Goal: Task Accomplishment & Management: Manage account settings

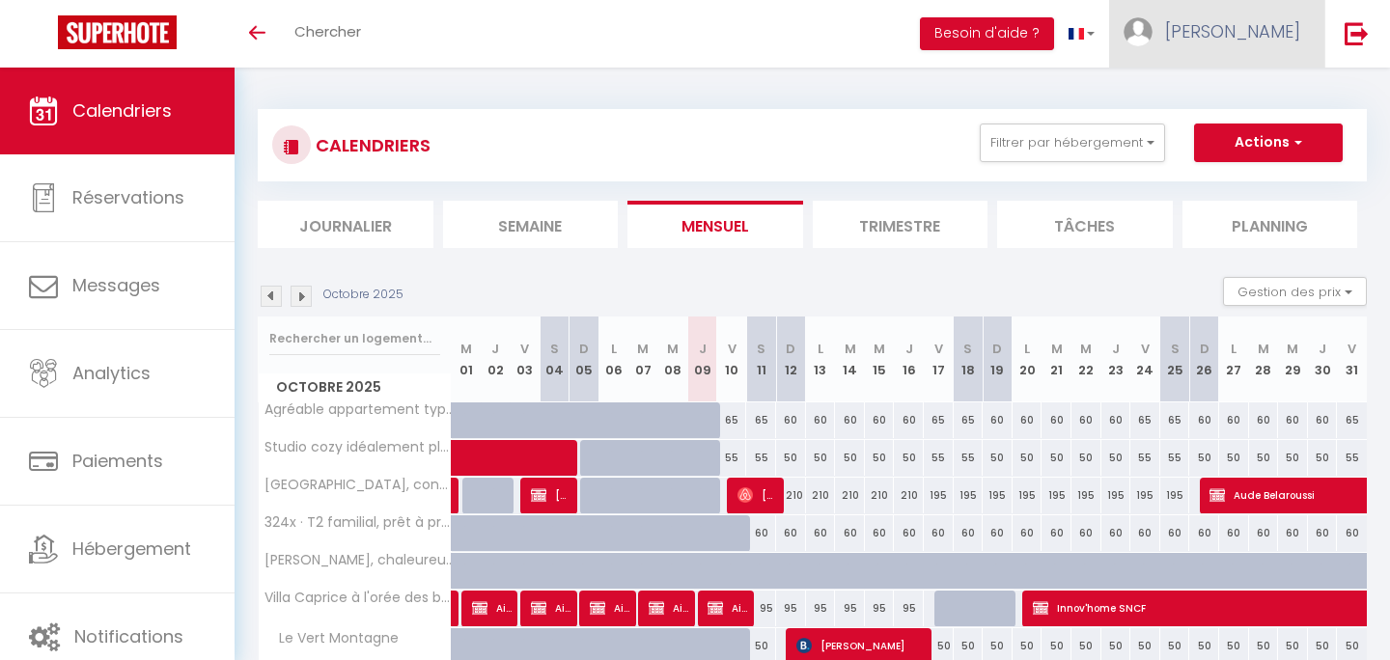
click at [1277, 36] on span "[PERSON_NAME]" at bounding box center [1232, 31] width 135 height 24
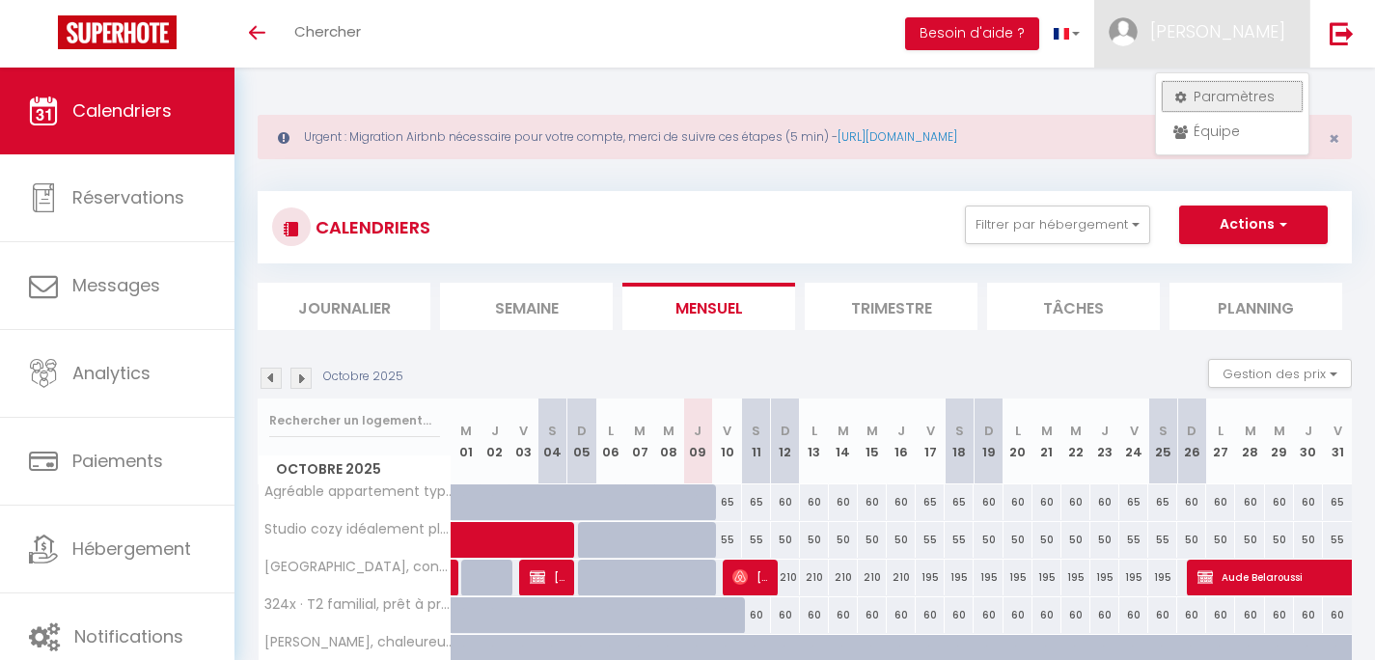
click at [1235, 94] on link "Paramètres" at bounding box center [1232, 96] width 143 height 33
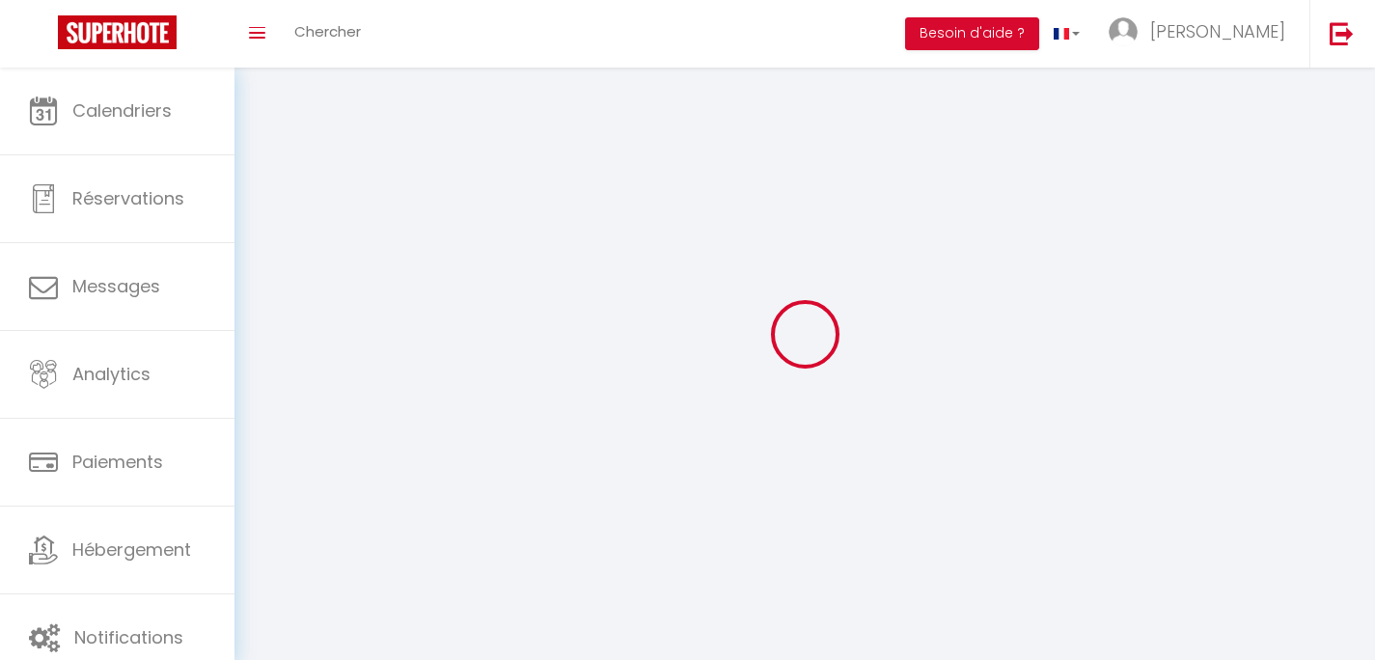
select select "fr"
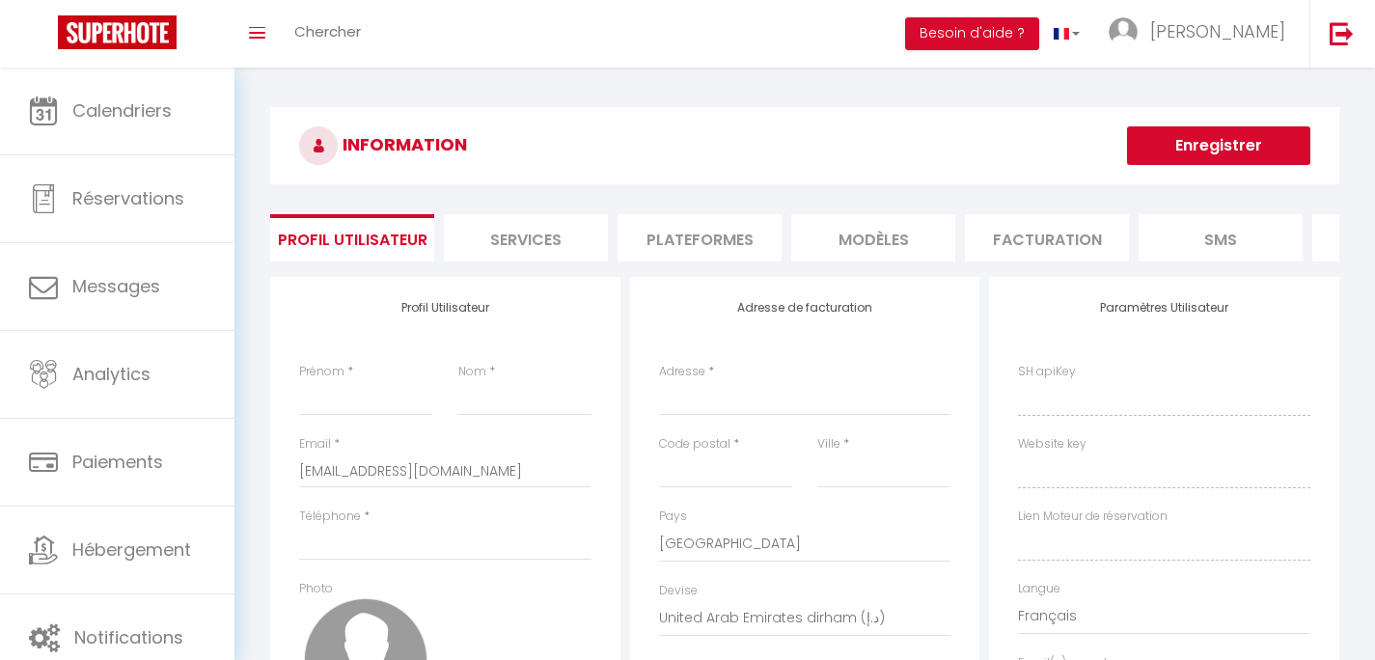
type input "[PERSON_NAME]"
type input "Francou"
type input "0625160873"
type input "[STREET_ADDRESS]"
type input "05400"
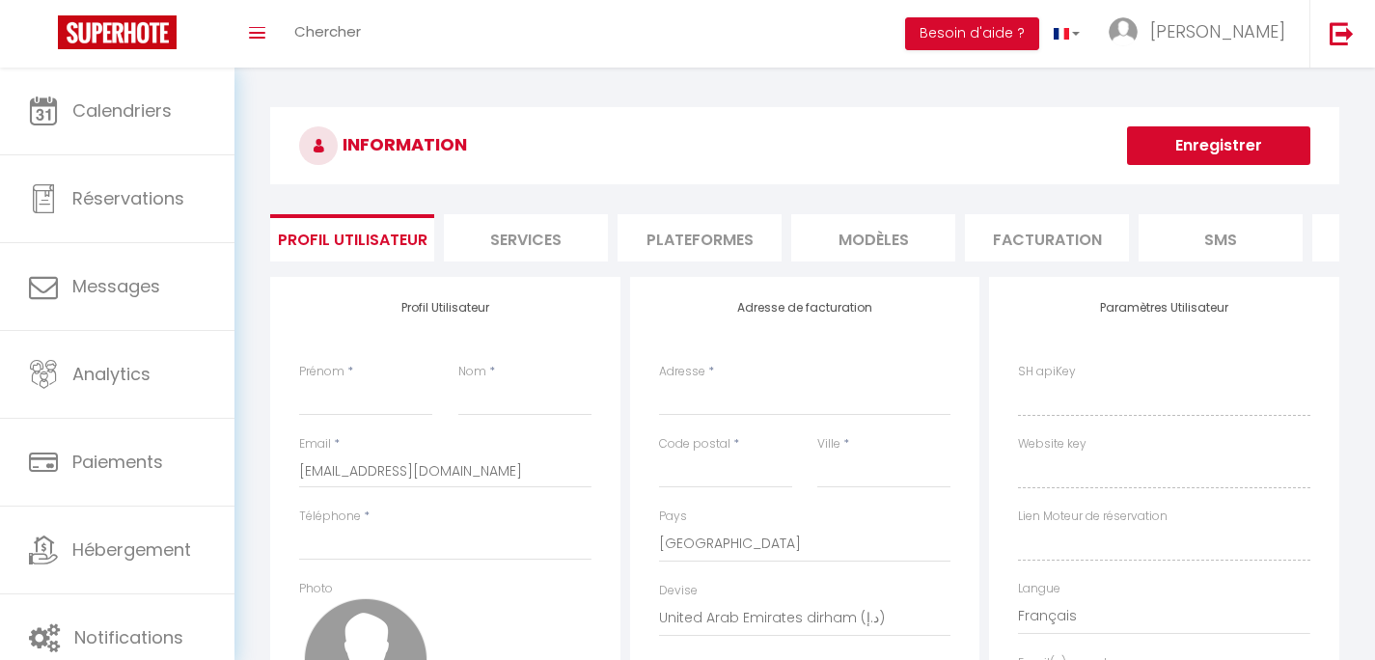
type input "Veynes"
select select "1"
select select "28"
type input "QbO3XpAnz4OGldFPPVG4ys25R"
type input "3wpJiWtq6F3IxAmM0DyBogTQs"
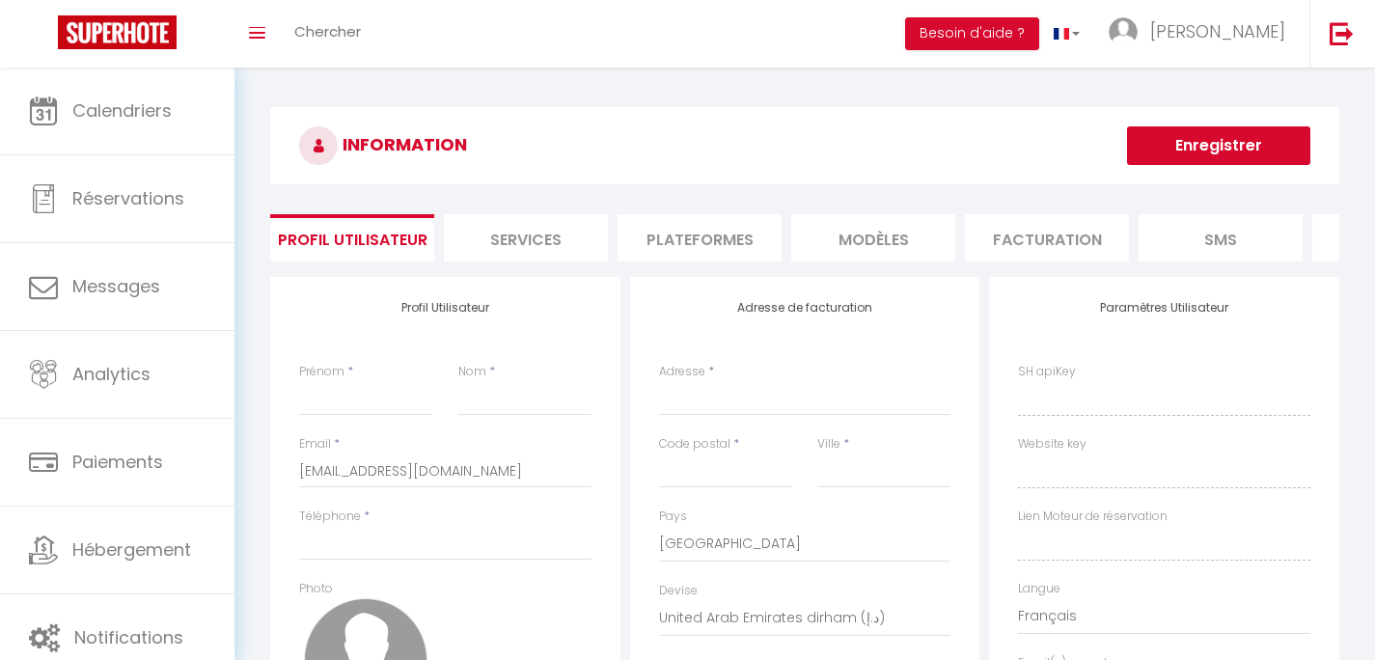
type input "[URL][DOMAIN_NAME]"
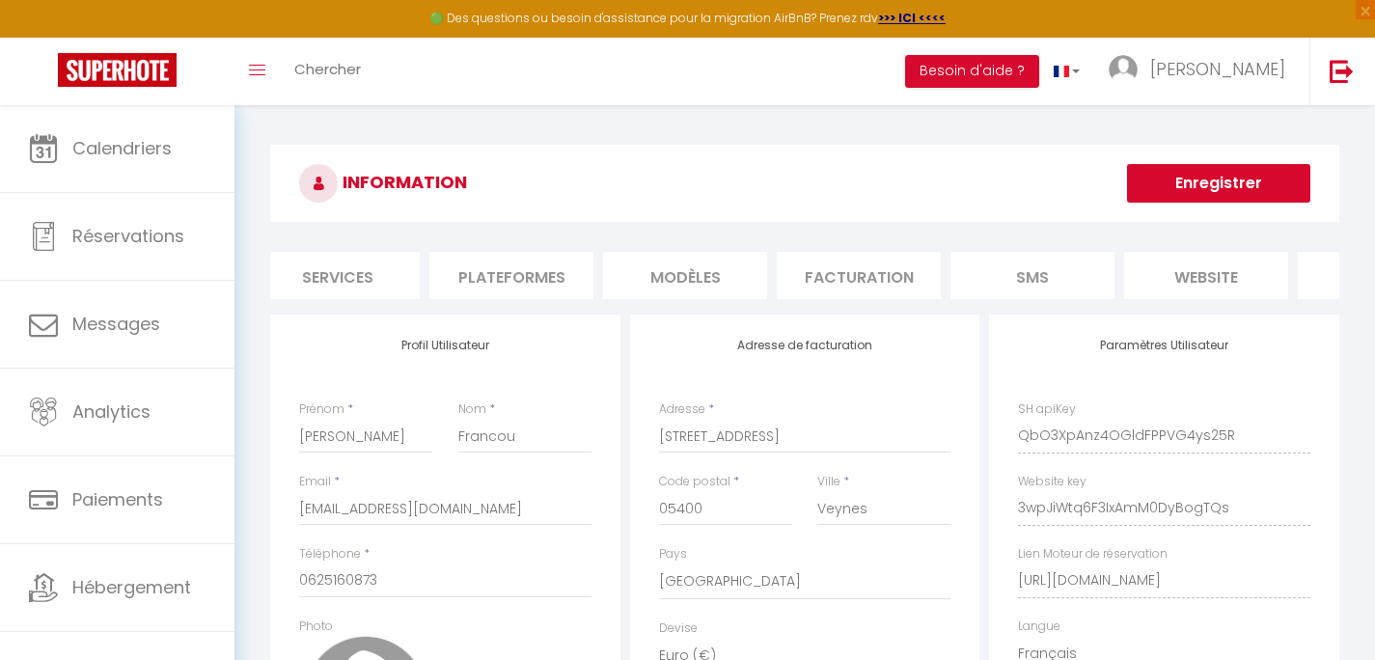
scroll to position [0, 320]
click at [421, 277] on li "Plateformes" at bounding box center [379, 275] width 164 height 47
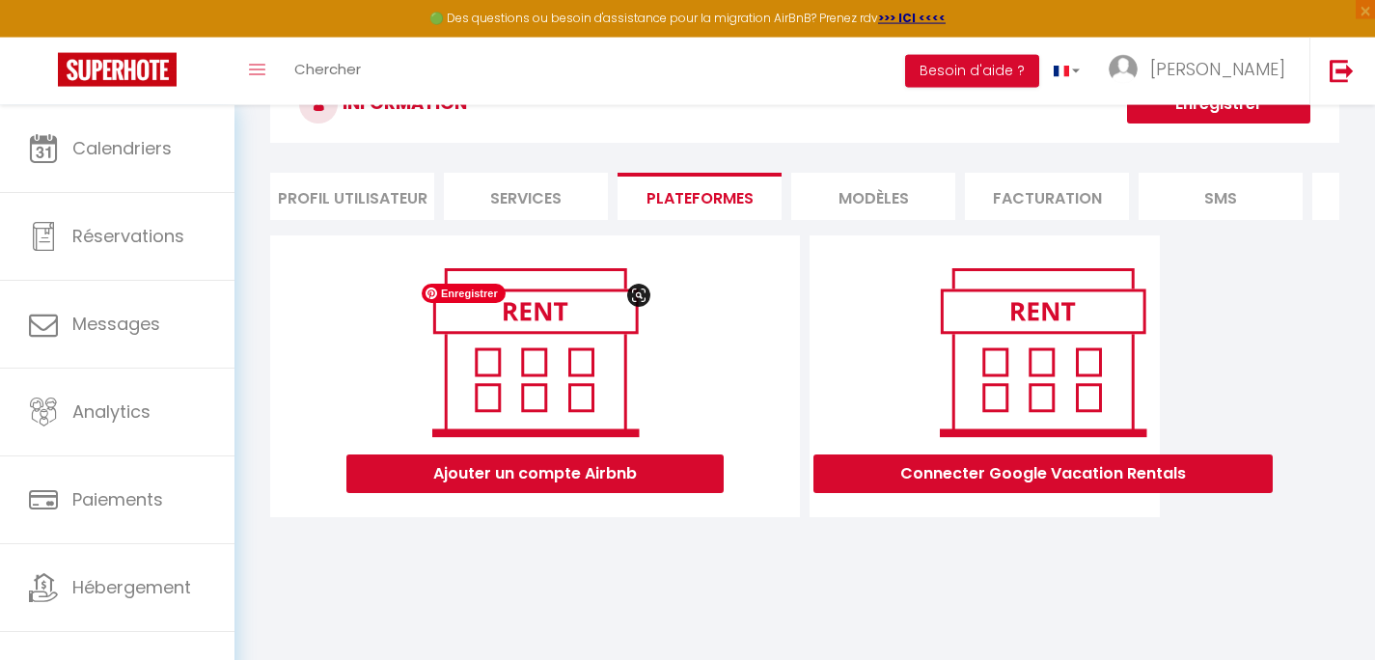
scroll to position [105, 0]
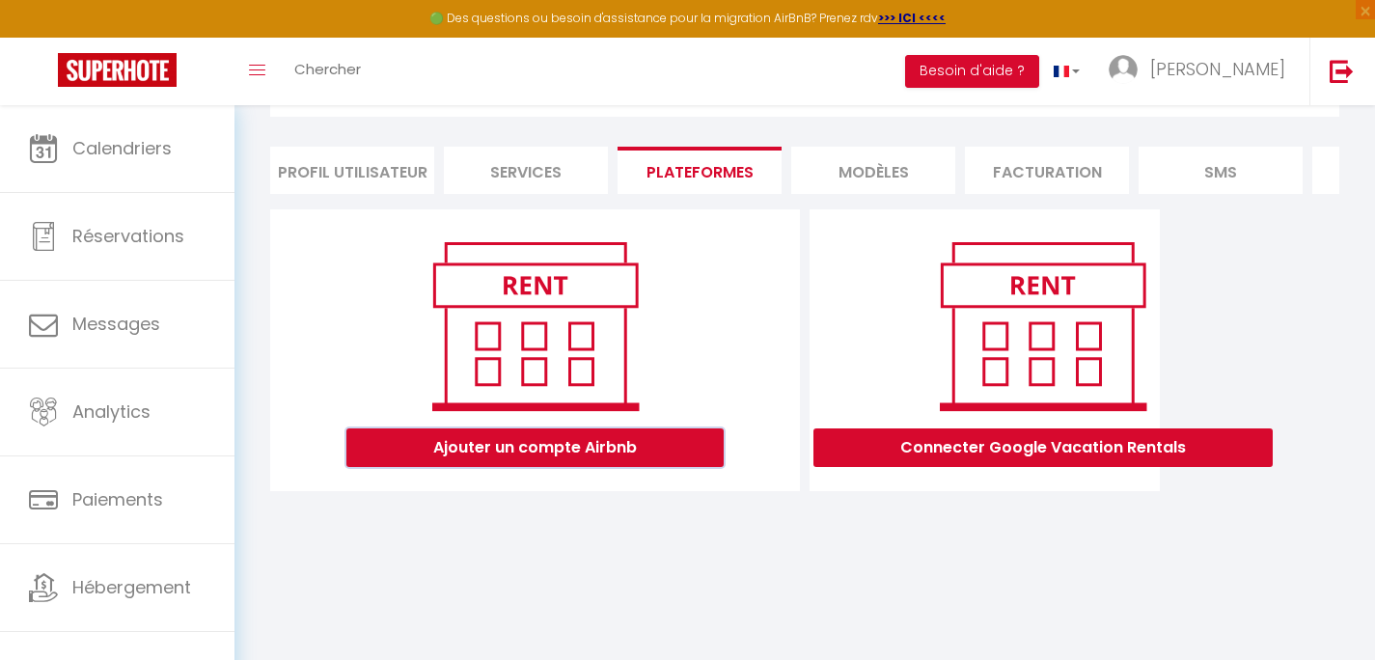
click at [609, 467] on button "Ajouter un compte Airbnb" at bounding box center [535, 448] width 377 height 39
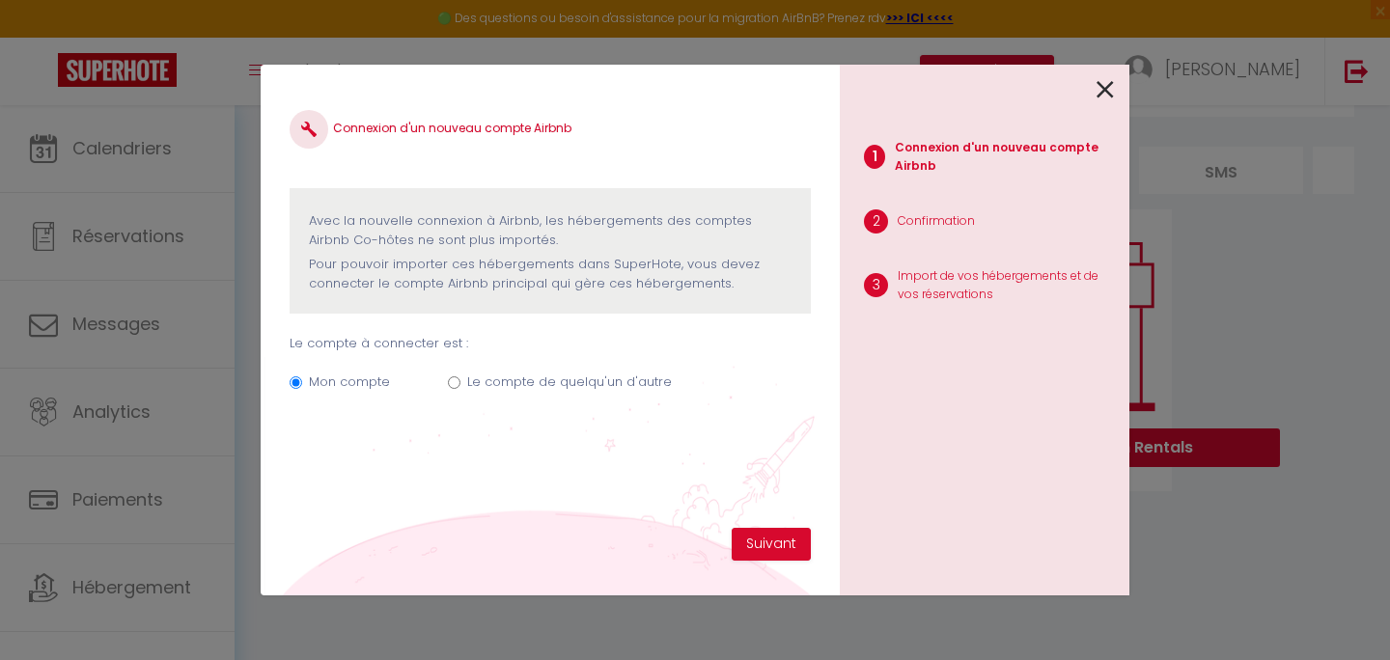
click at [501, 376] on label "Le compte de quelqu'un d'autre" at bounding box center [569, 382] width 205 height 19
click at [460, 376] on input "Le compte de quelqu'un d'autre" at bounding box center [454, 382] width 13 height 13
radio input "true"
radio input "false"
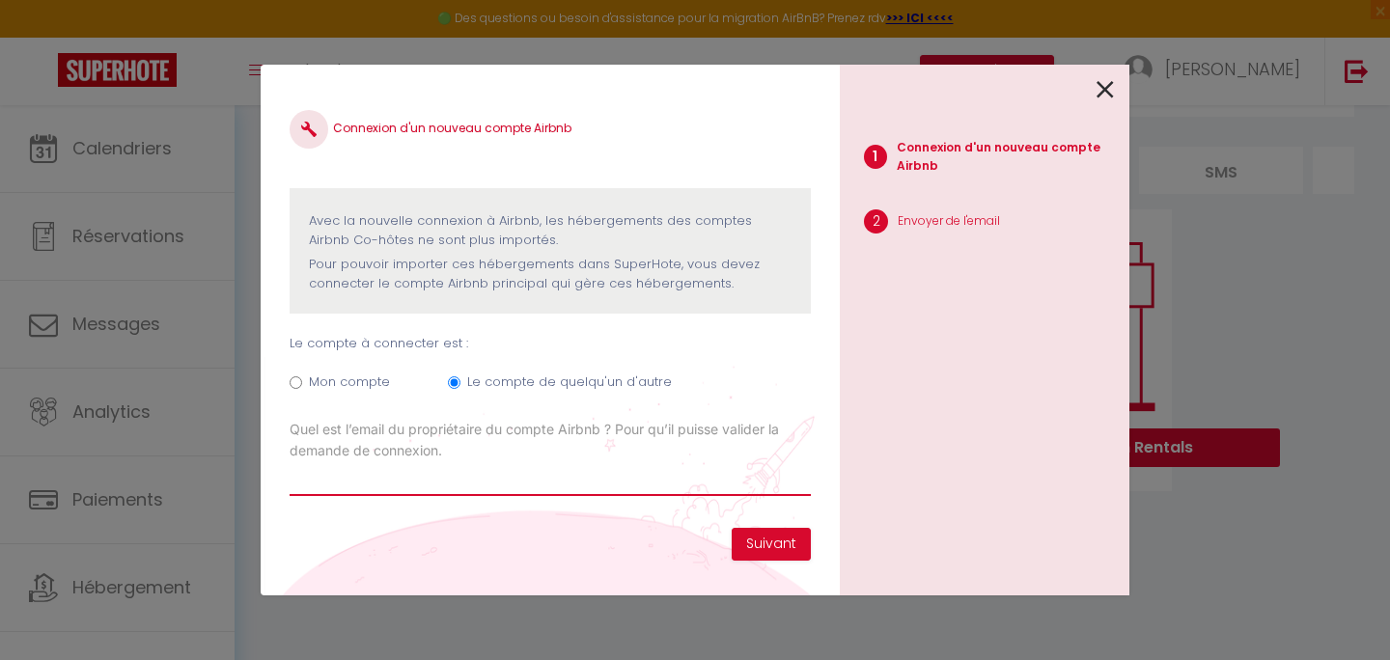
click at [637, 475] on input "Email connexion Airbnb" at bounding box center [550, 478] width 521 height 35
type input "dominique.gascard52@gmail.com"
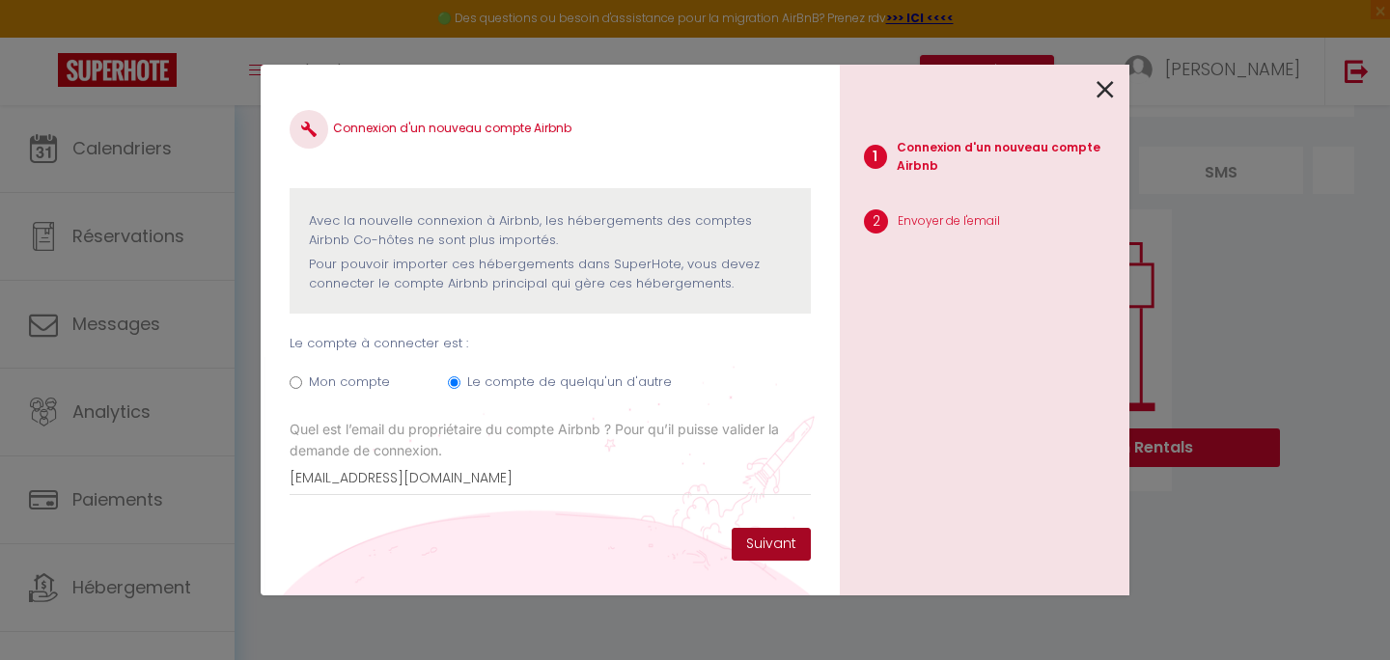
click at [777, 543] on button "Suivant" at bounding box center [771, 544] width 79 height 33
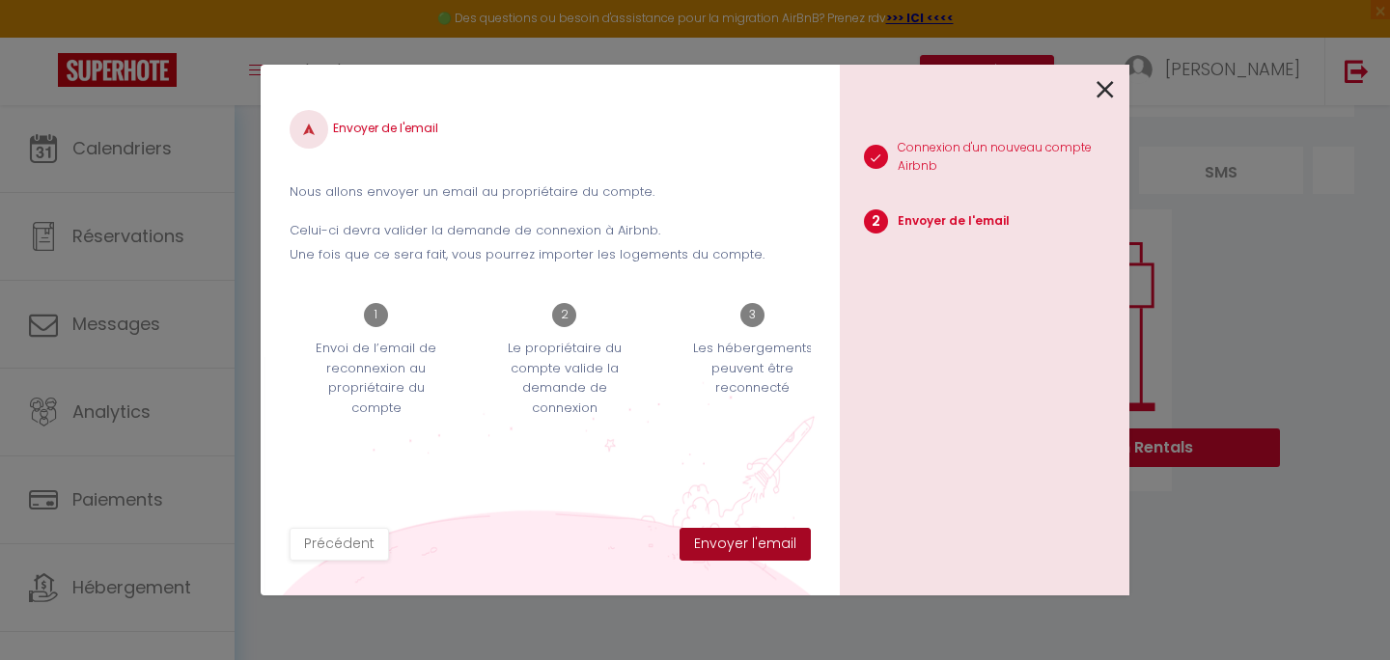
click at [777, 543] on button "Envoyer l'email" at bounding box center [745, 544] width 131 height 33
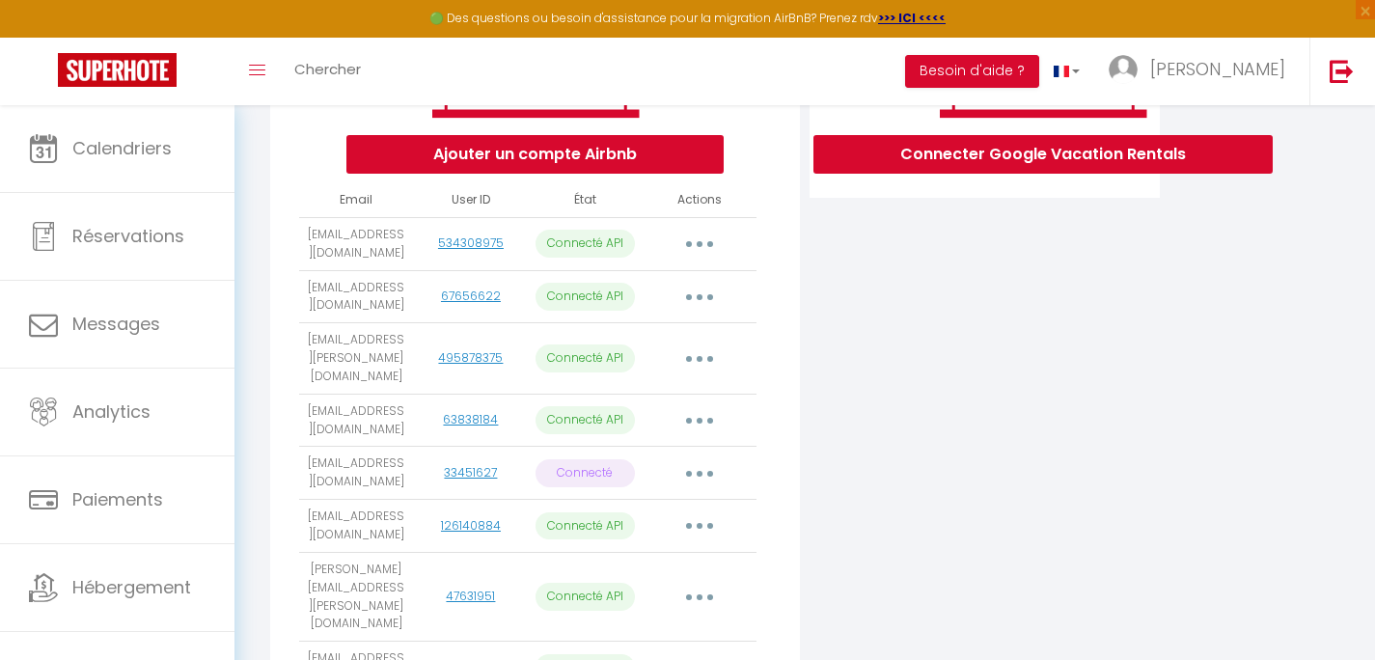
scroll to position [968, 0]
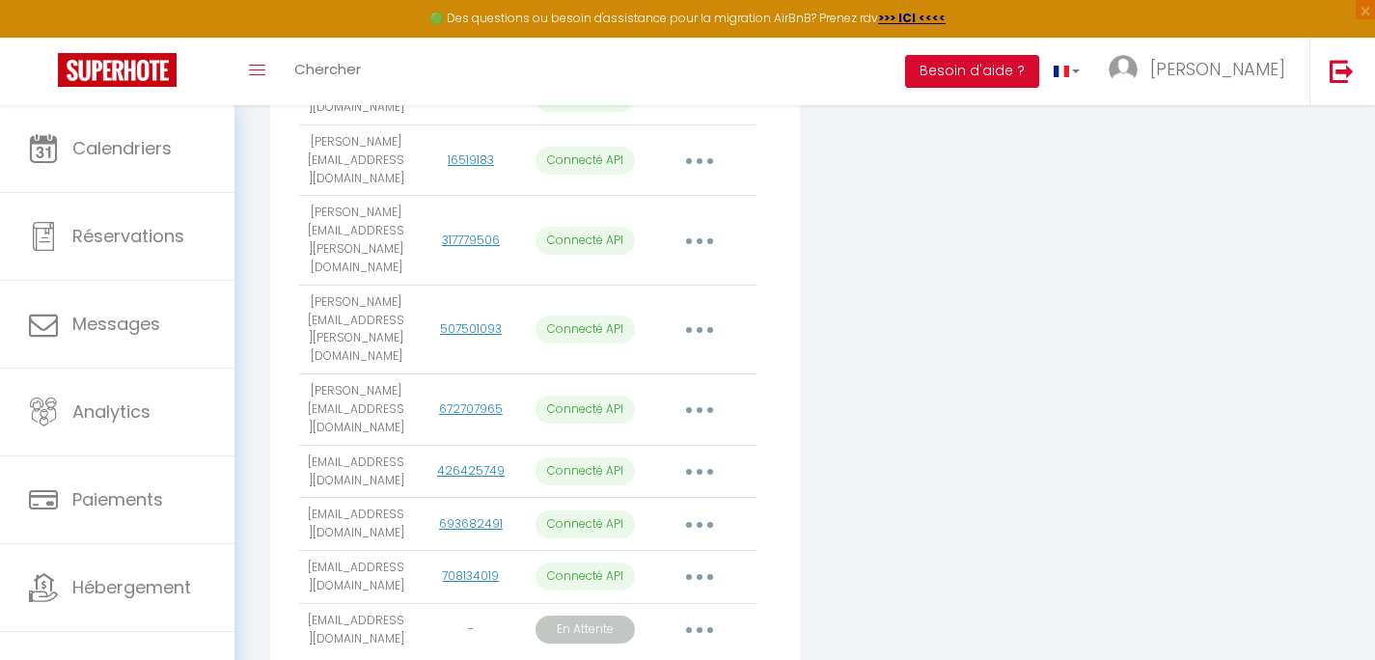
click at [695, 615] on button "button" at bounding box center [700, 630] width 54 height 31
click at [995, 518] on div "Connecter Google Vacation Rentals" at bounding box center [985, 26] width 360 height 1359
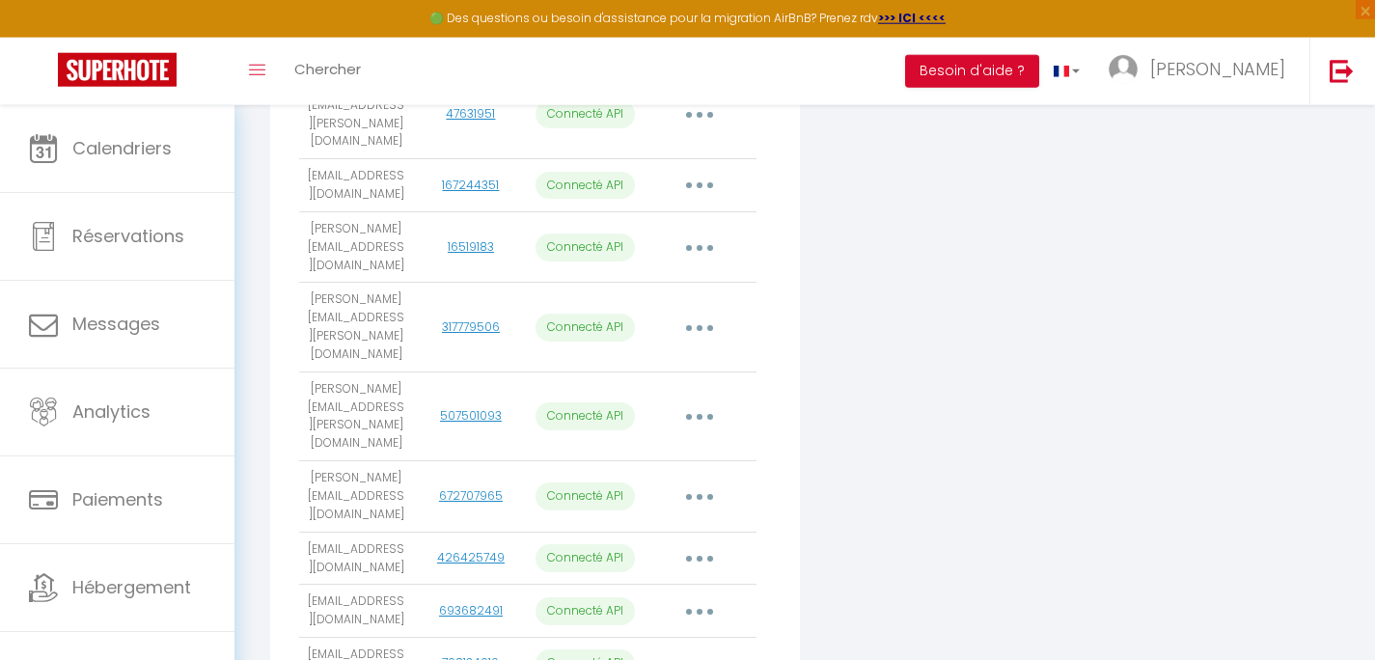
scroll to position [875, 0]
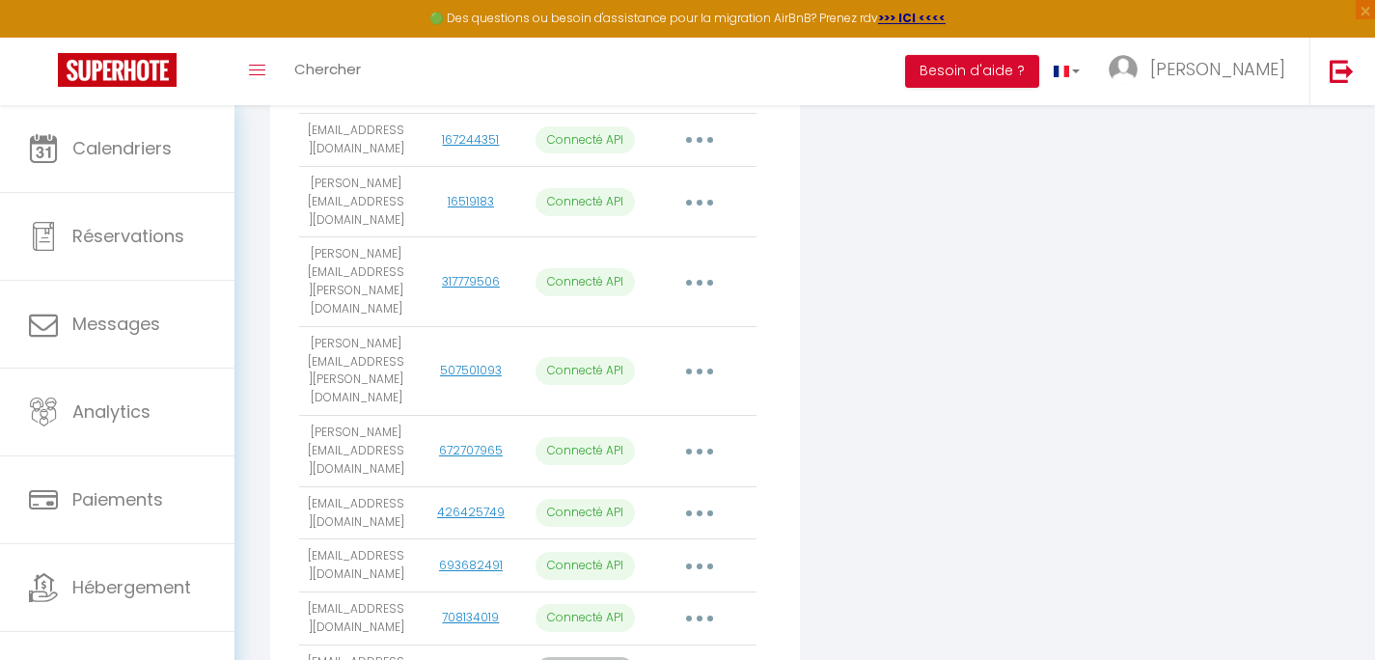
scroll to position [937, 0]
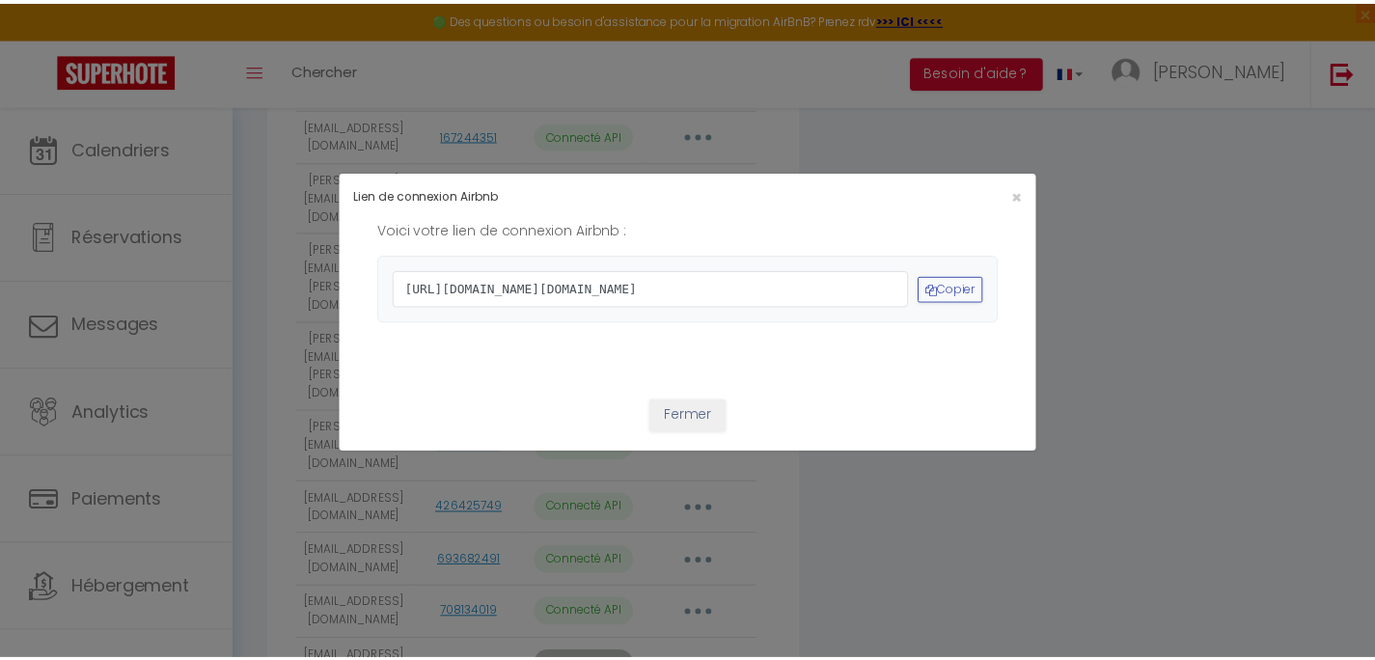
scroll to position [87, 0]
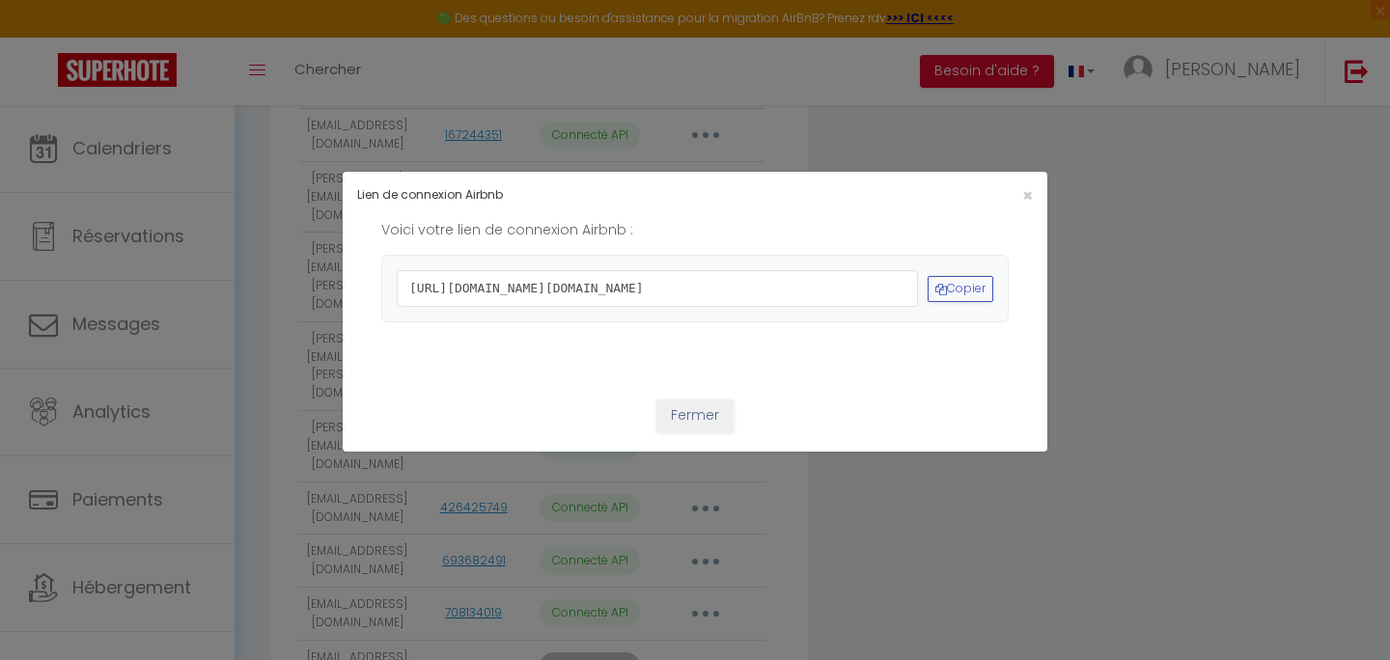
drag, startPoint x: 627, startPoint y: 268, endPoint x: 391, endPoint y: 136, distance: 270.9
click at [391, 219] on div "Voici votre lien de connexion Airbnb : https://www.airbnb.com/oauth2/auth?clien…" at bounding box center [694, 270] width 627 height 103
copy span "https://www.airbnb.com/oauth2/auth?client_id=41cohh4wmz0c6jjcf4i2t6tti&redirect…"
click at [700, 400] on button "Fermer" at bounding box center [694, 416] width 77 height 33
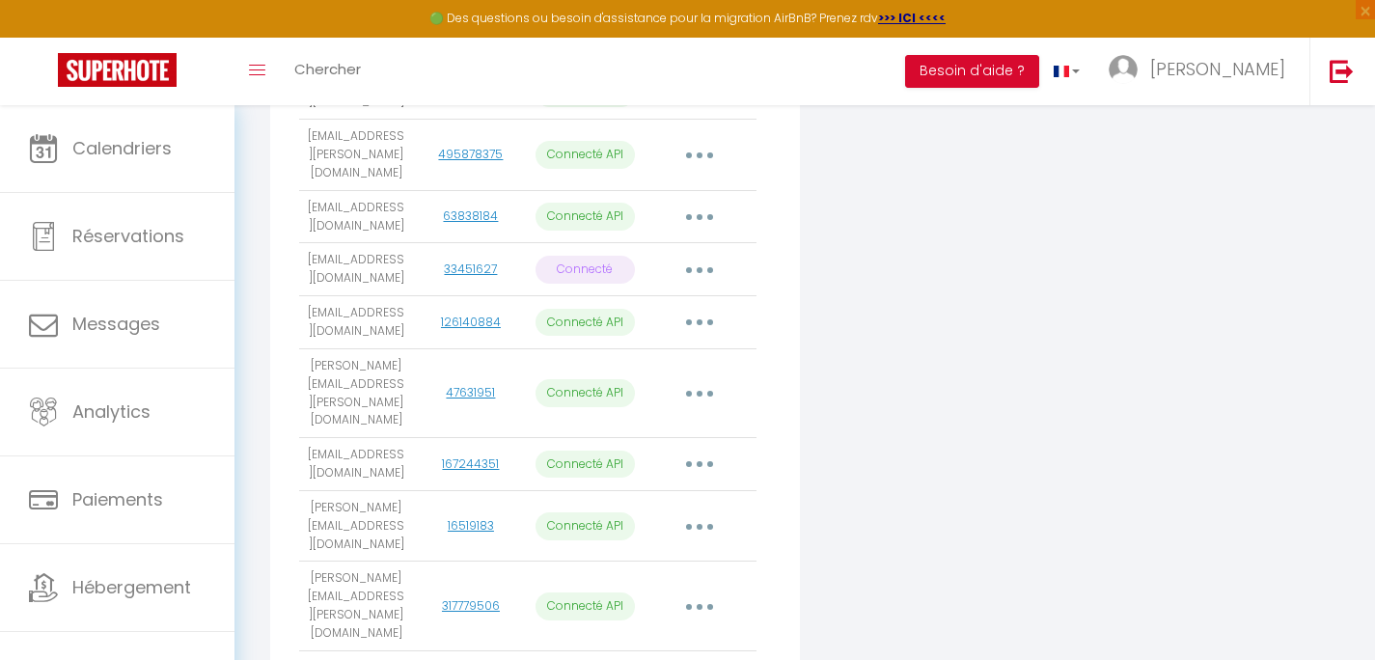
scroll to position [968, 0]
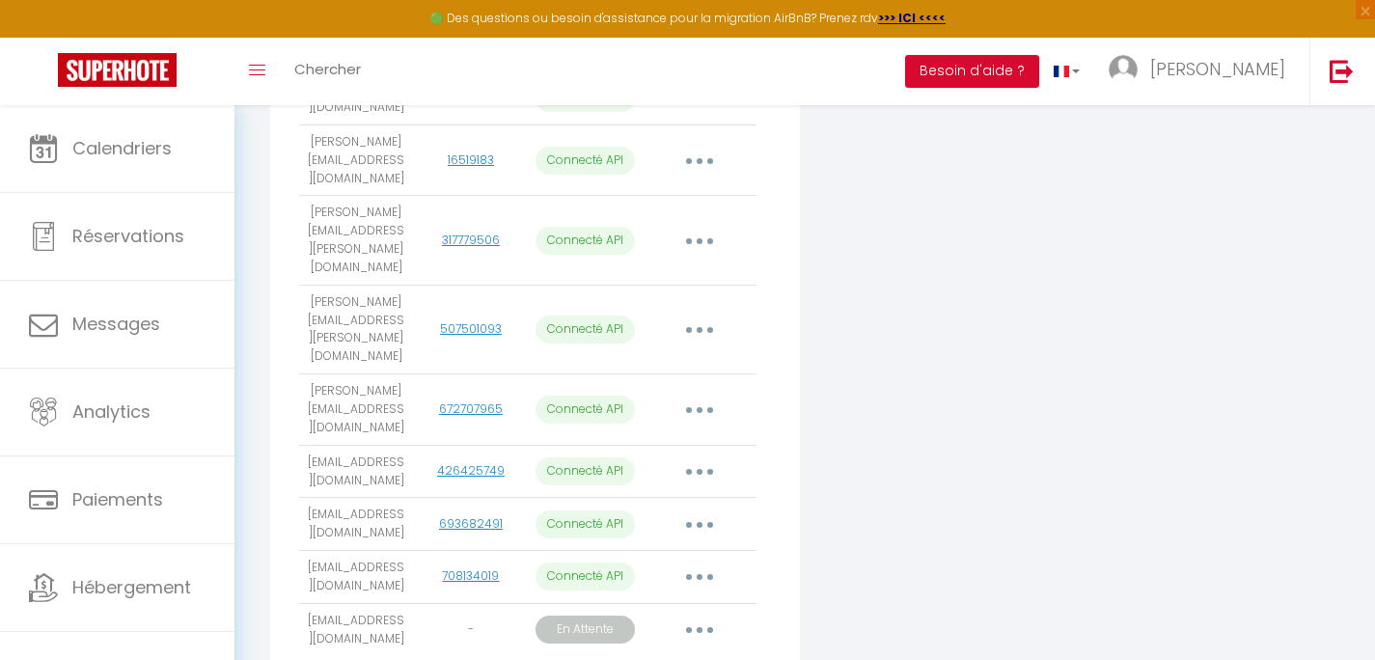
click at [696, 615] on button "button" at bounding box center [700, 630] width 54 height 31
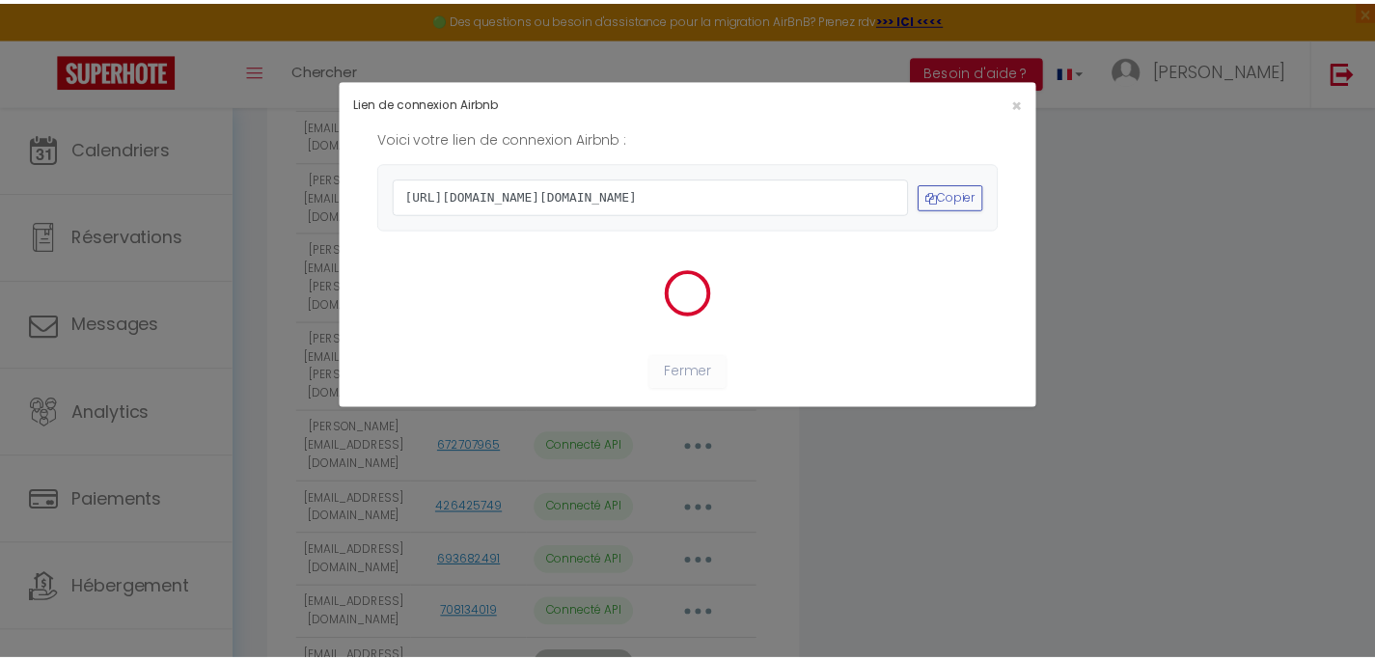
scroll to position [87, 0]
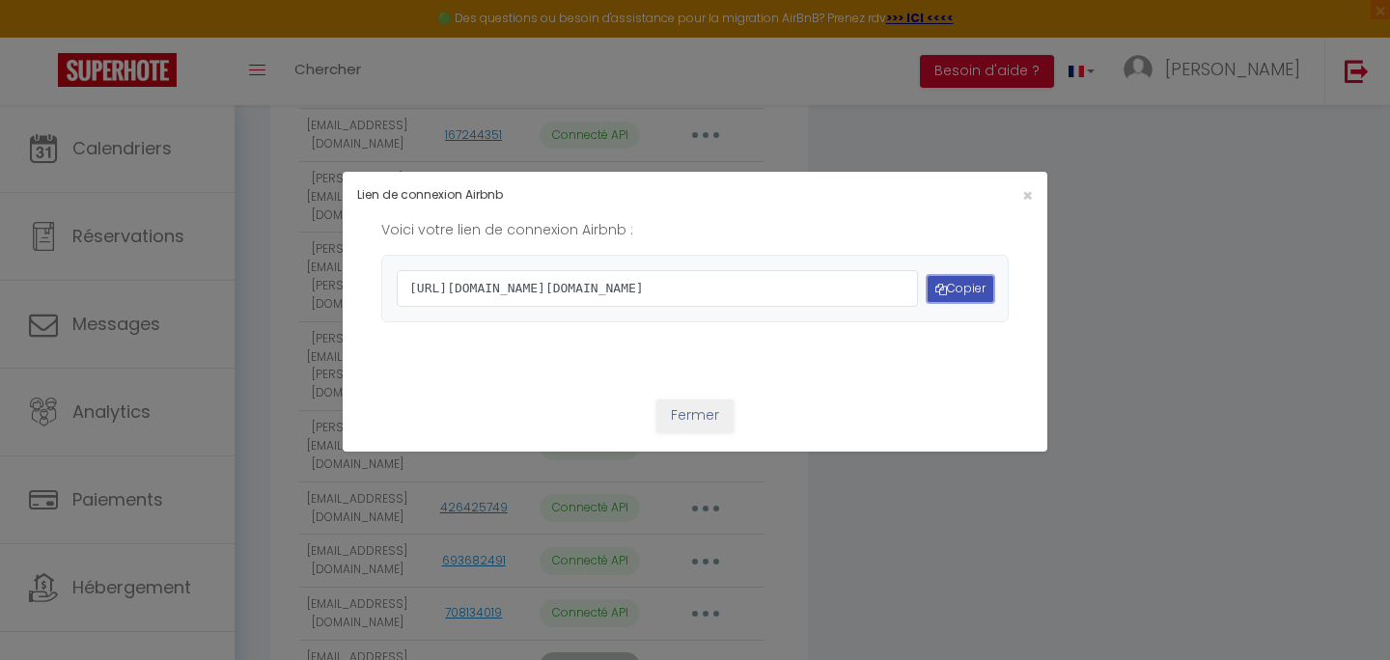
click at [935, 284] on icon "button" at bounding box center [941, 290] width 12 height 12
click at [1022, 183] on span "×" at bounding box center [1027, 195] width 11 height 24
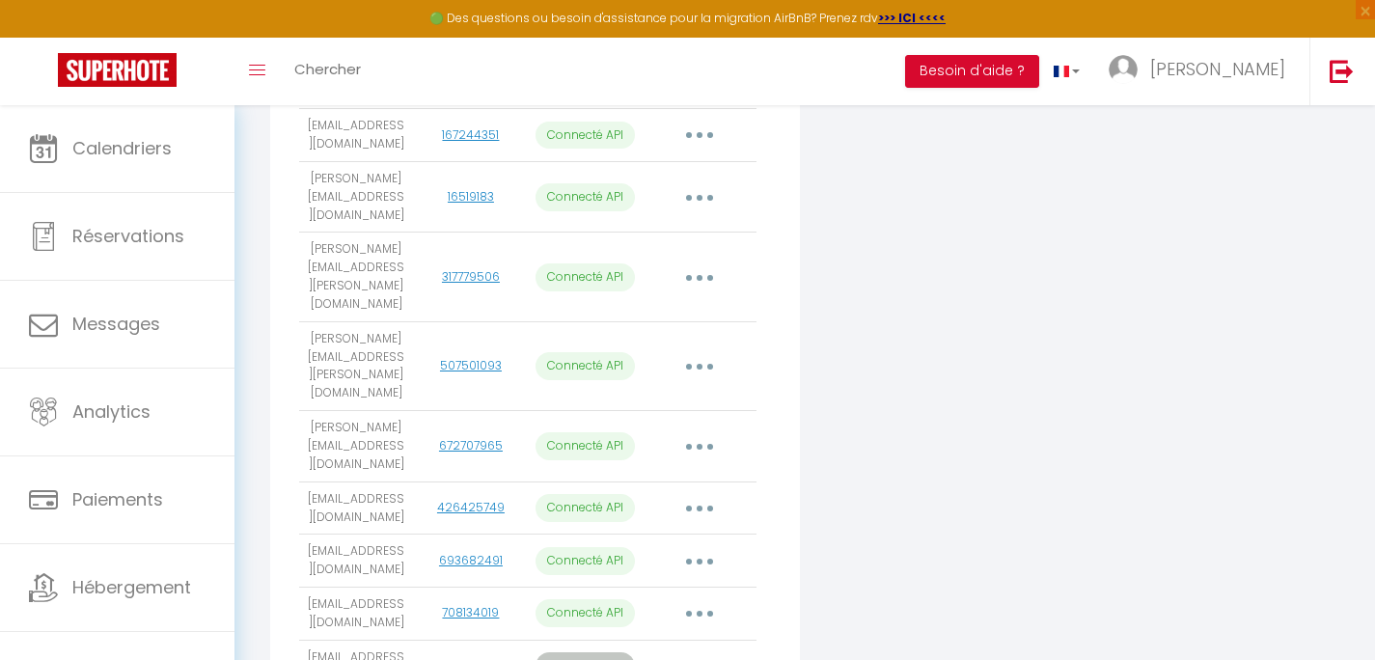
click at [926, 462] on div "Connecter Google Vacation Rentals" at bounding box center [985, 62] width 360 height 1359
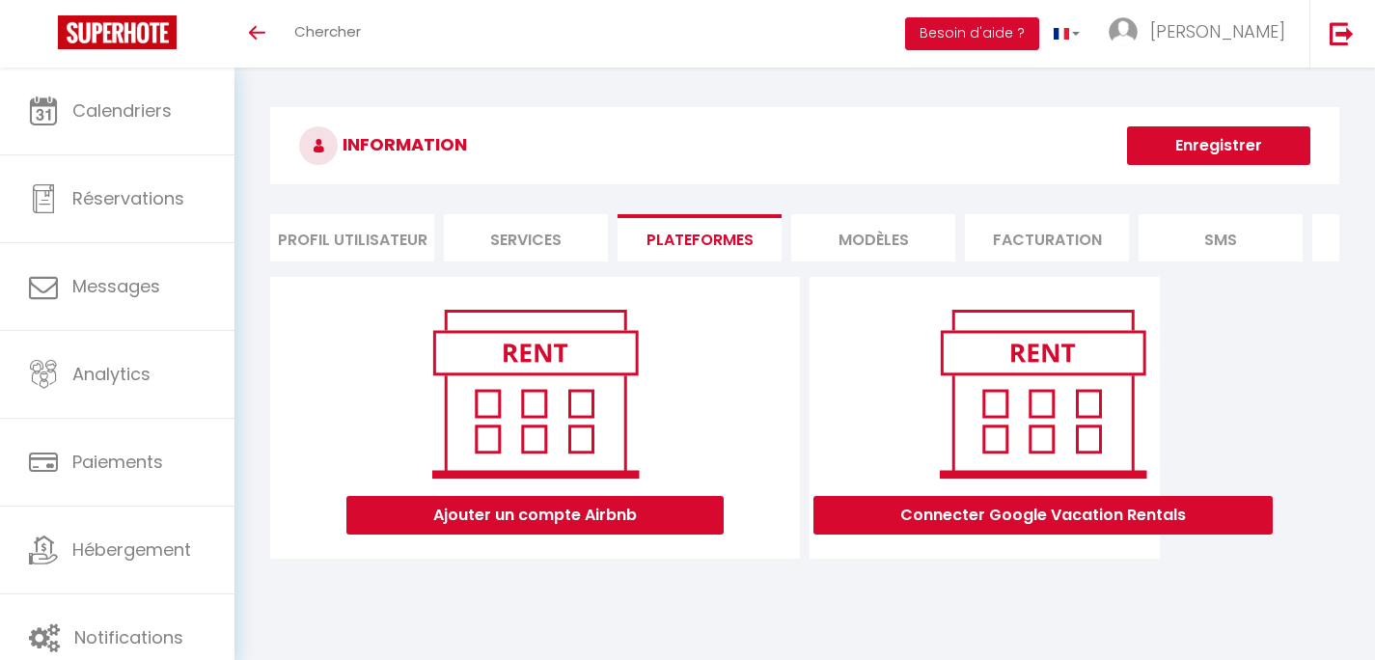
click at [663, 235] on li "Plateformes" at bounding box center [700, 237] width 164 height 47
click at [1202, 161] on button "Enregistrer" at bounding box center [1218, 145] width 183 height 39
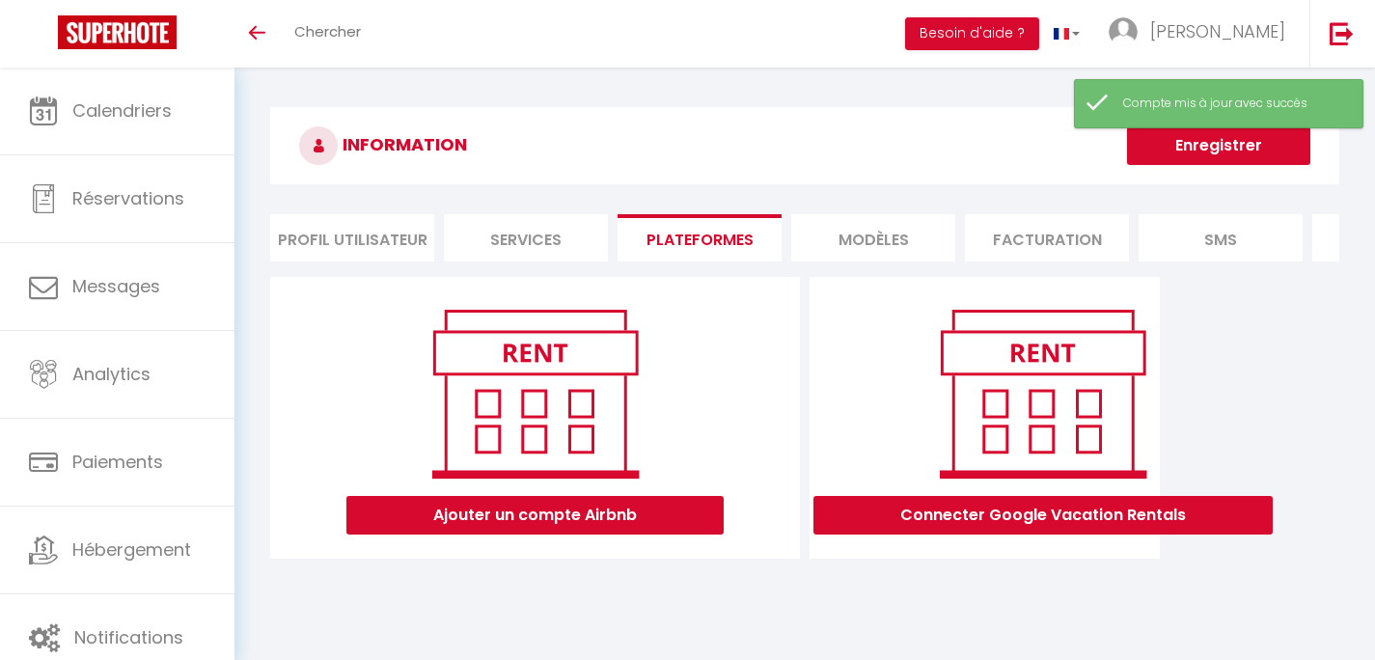
click at [877, 127] on h3 "INFORMATION" at bounding box center [804, 145] width 1069 height 77
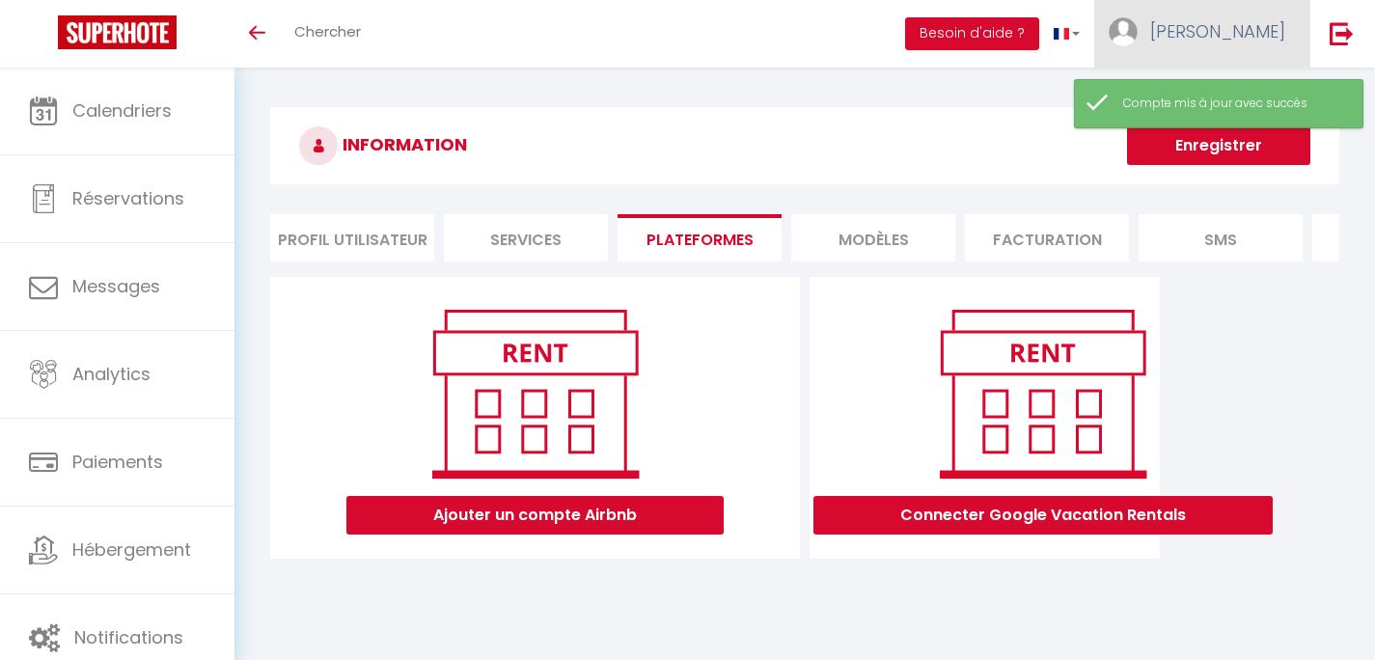
click at [1261, 39] on span "[PERSON_NAME]" at bounding box center [1218, 31] width 135 height 24
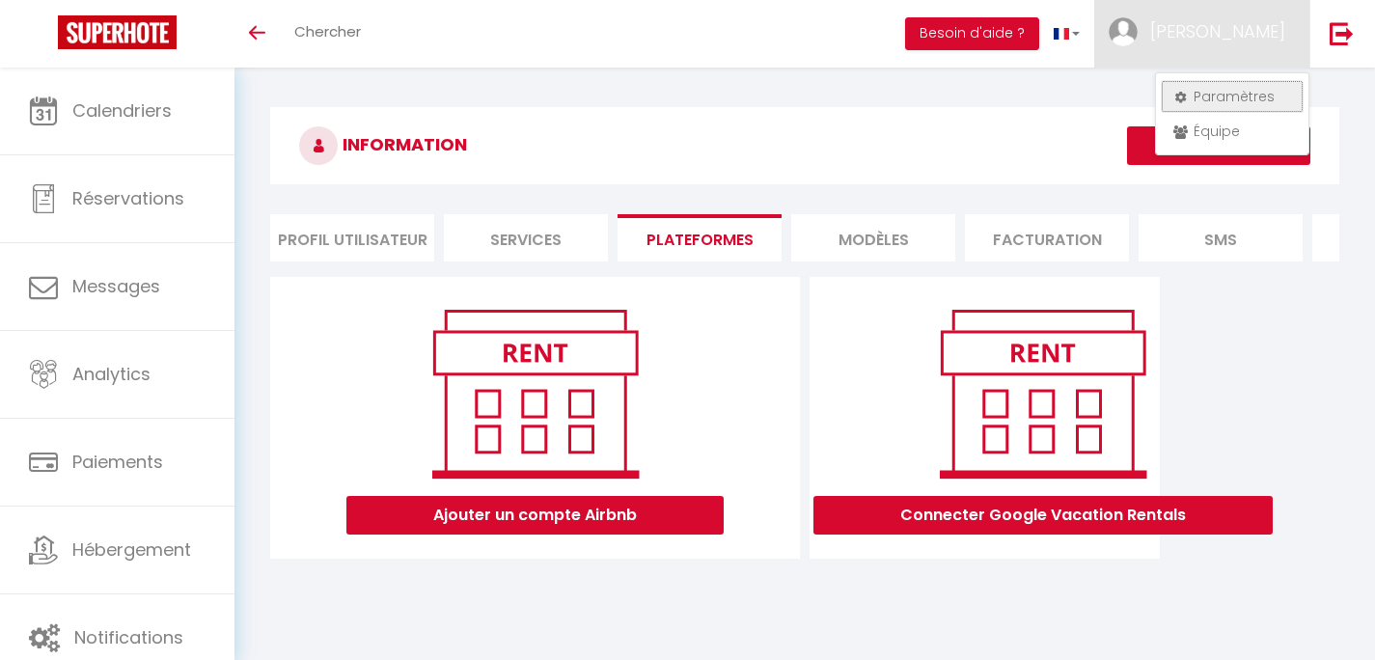
click at [1219, 92] on link "Paramètres" at bounding box center [1232, 96] width 143 height 33
click at [1204, 100] on link "Paramètres" at bounding box center [1232, 96] width 143 height 33
click at [837, 149] on h3 "INFORMATION" at bounding box center [804, 145] width 1069 height 77
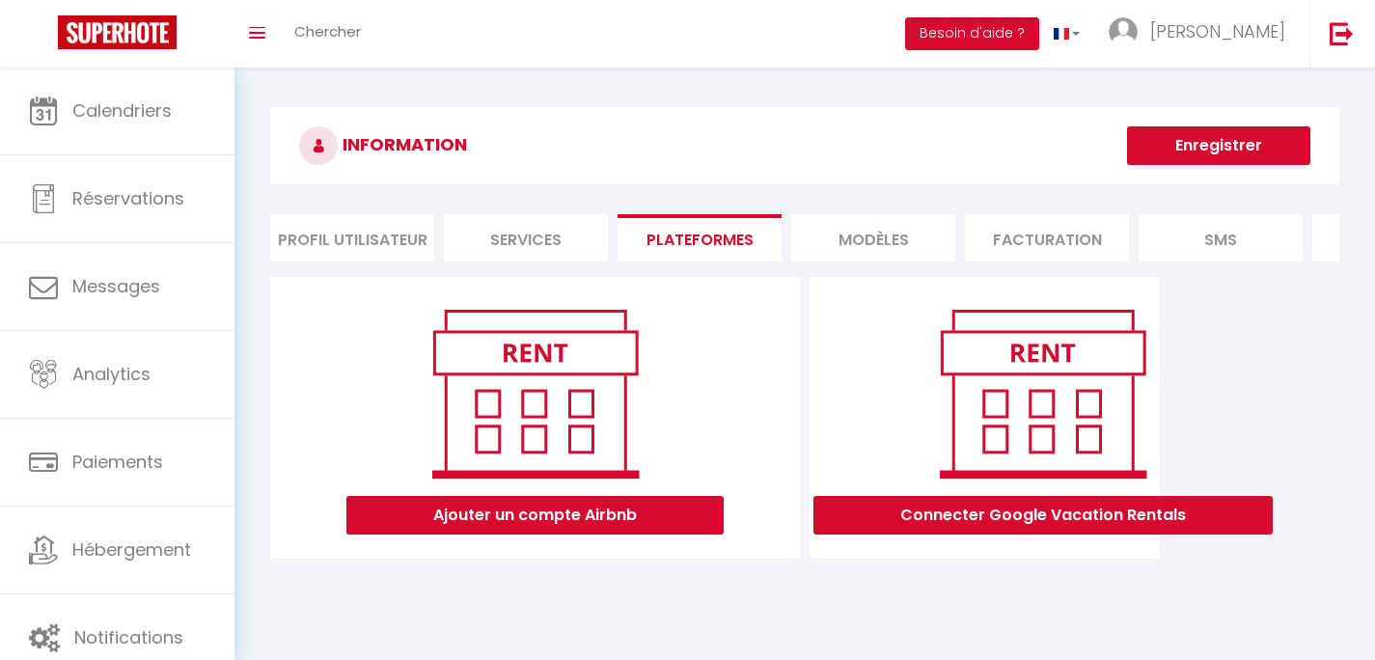
click at [643, 234] on li "Plateformes" at bounding box center [700, 237] width 164 height 47
click at [517, 239] on li "Services" at bounding box center [526, 237] width 164 height 47
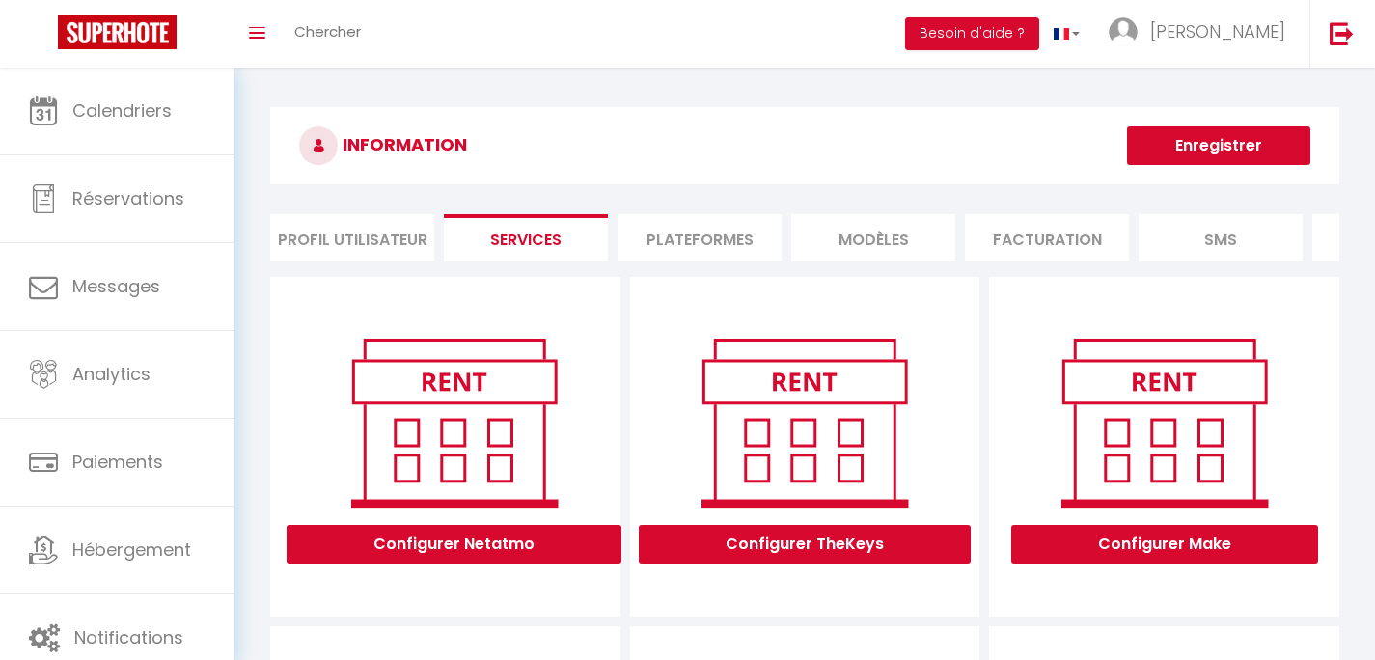
click at [686, 237] on li "Plateformes" at bounding box center [700, 237] width 164 height 47
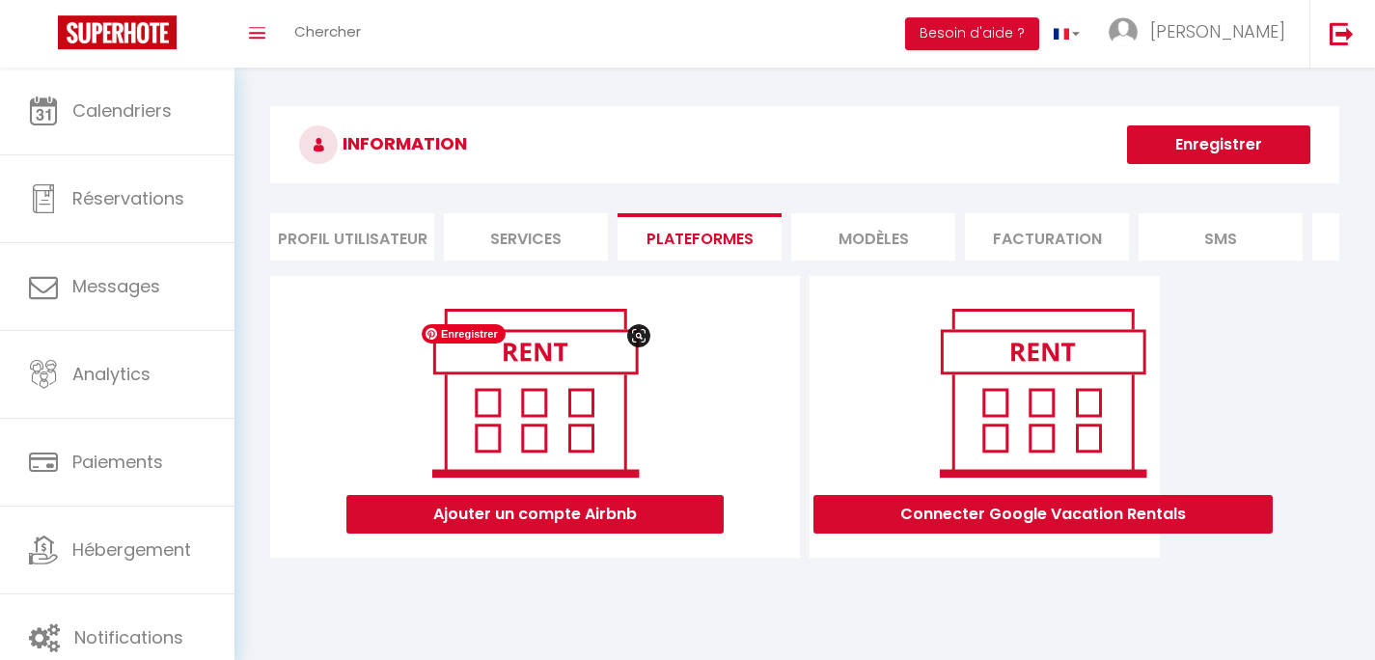
scroll to position [68, 0]
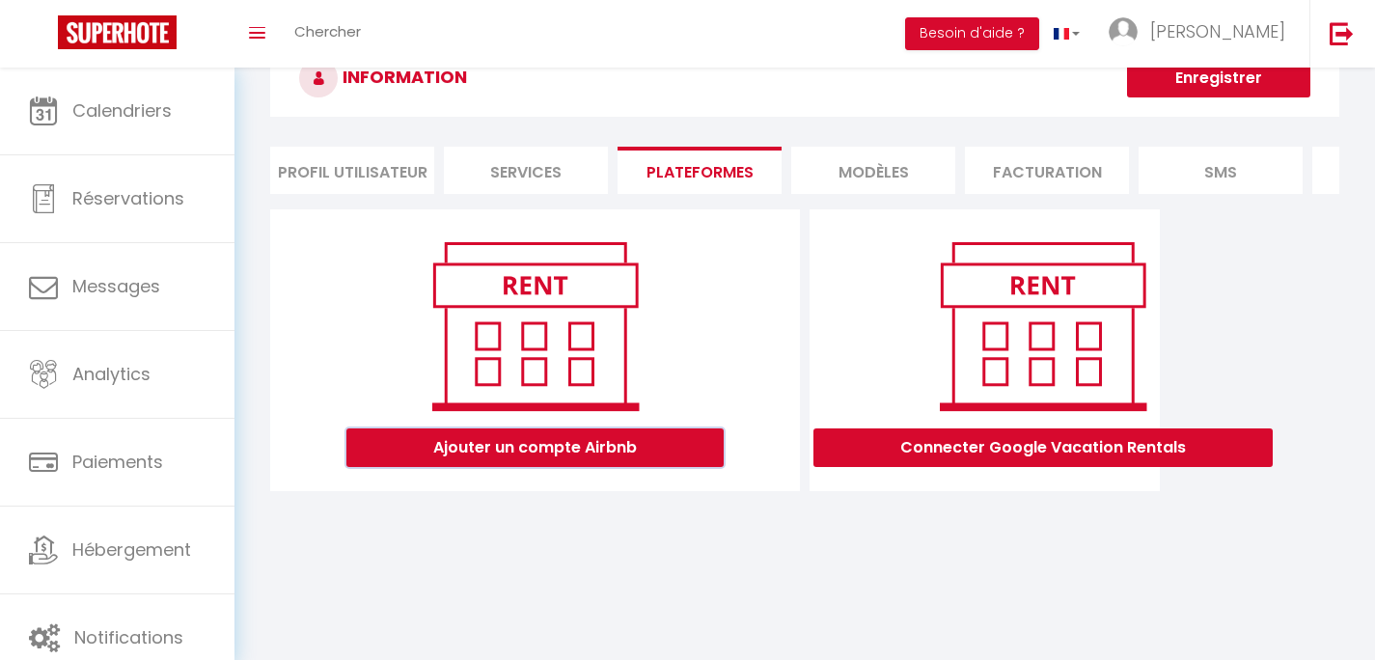
click at [619, 453] on button "Ajouter un compte Airbnb" at bounding box center [535, 448] width 377 height 39
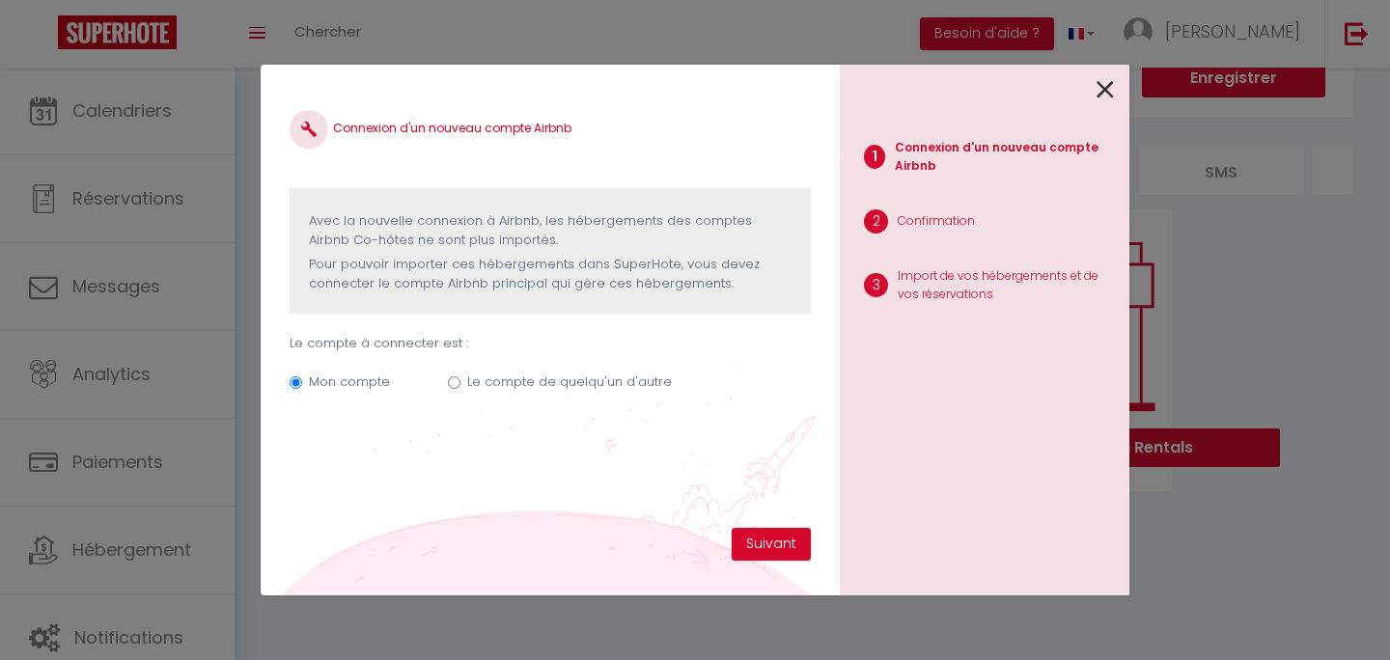
click at [1096, 89] on div at bounding box center [977, 87] width 274 height 45
click at [1106, 87] on icon at bounding box center [1104, 89] width 17 height 29
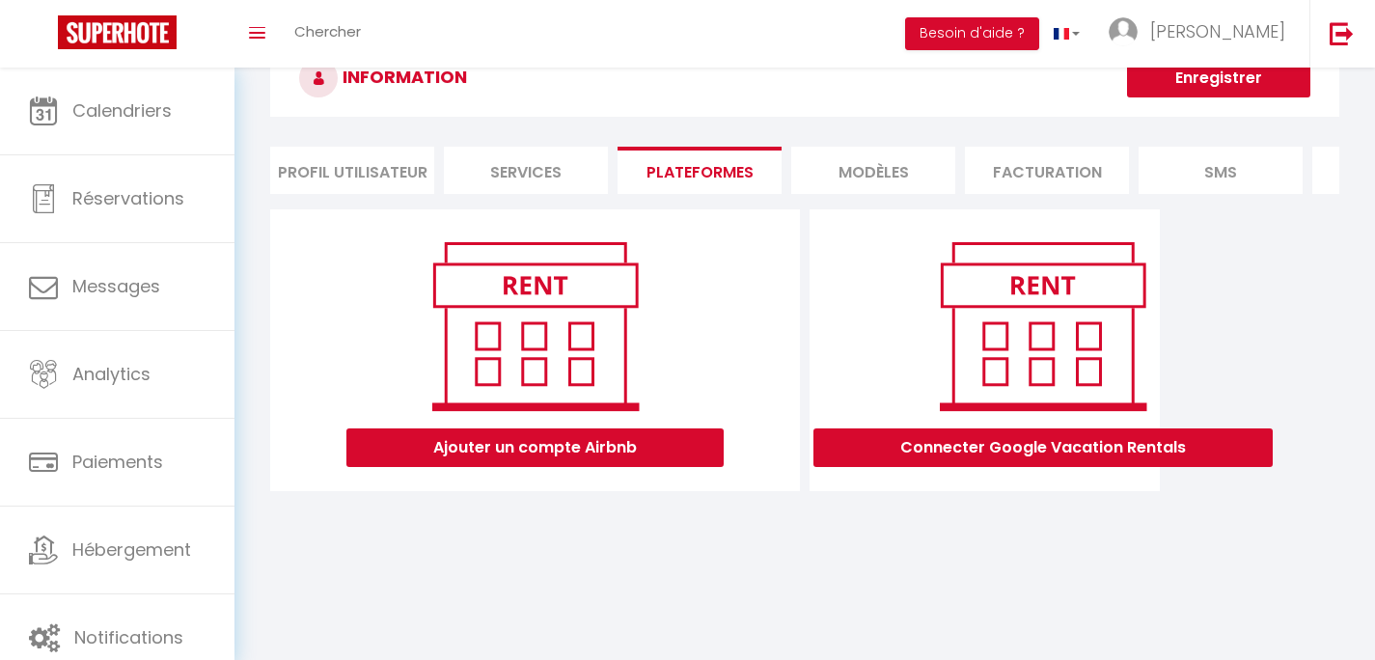
click at [1263, 324] on div "Ajouter un compte Airbnb Connecter Google Vacation Rentals" at bounding box center [804, 355] width 1079 height 293
click at [359, 169] on li "Profil Utilisateur" at bounding box center [352, 170] width 164 height 47
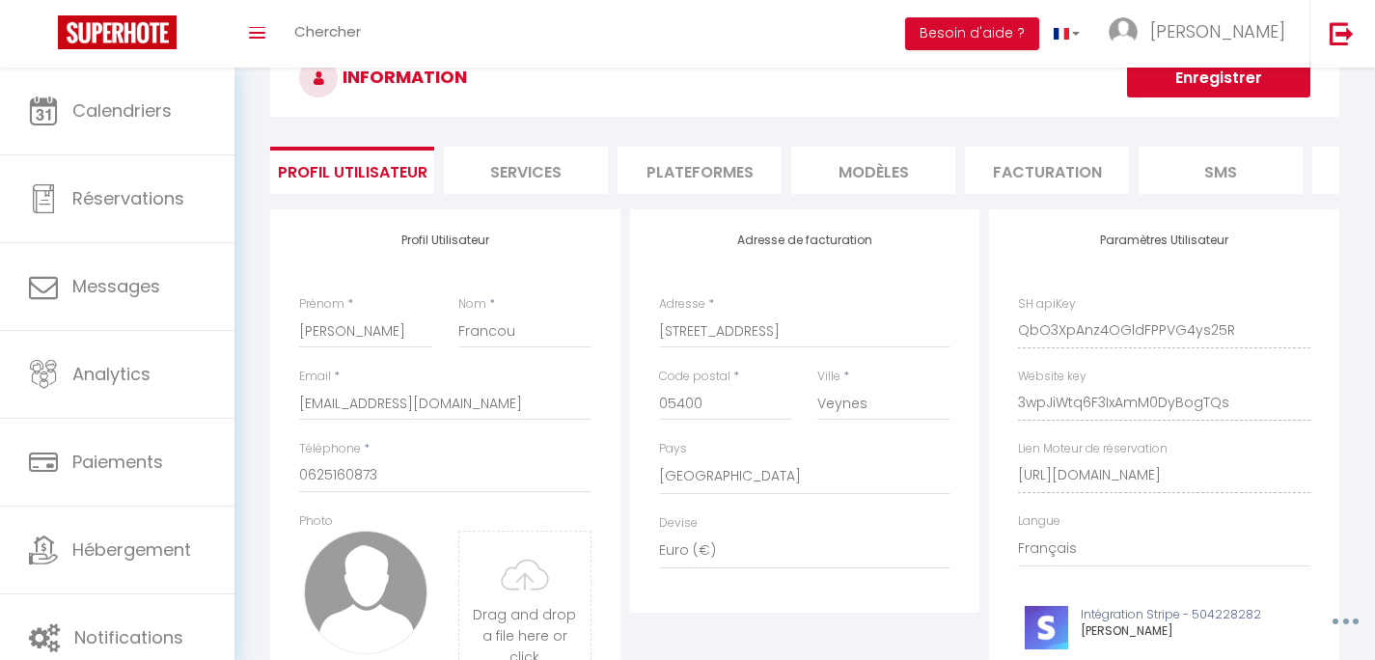
click at [501, 170] on li "Services" at bounding box center [526, 170] width 164 height 47
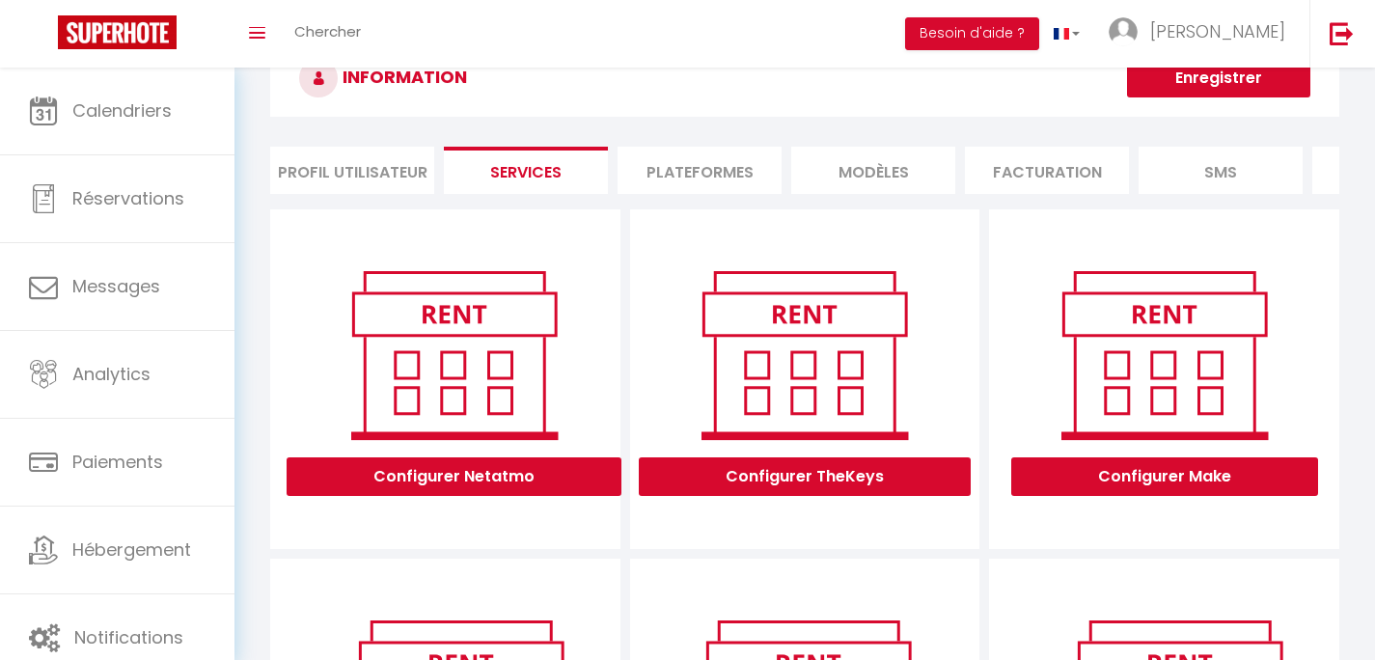
click at [727, 172] on li "Plateformes" at bounding box center [700, 170] width 164 height 47
